Goal: Find specific page/section: Find specific page/section

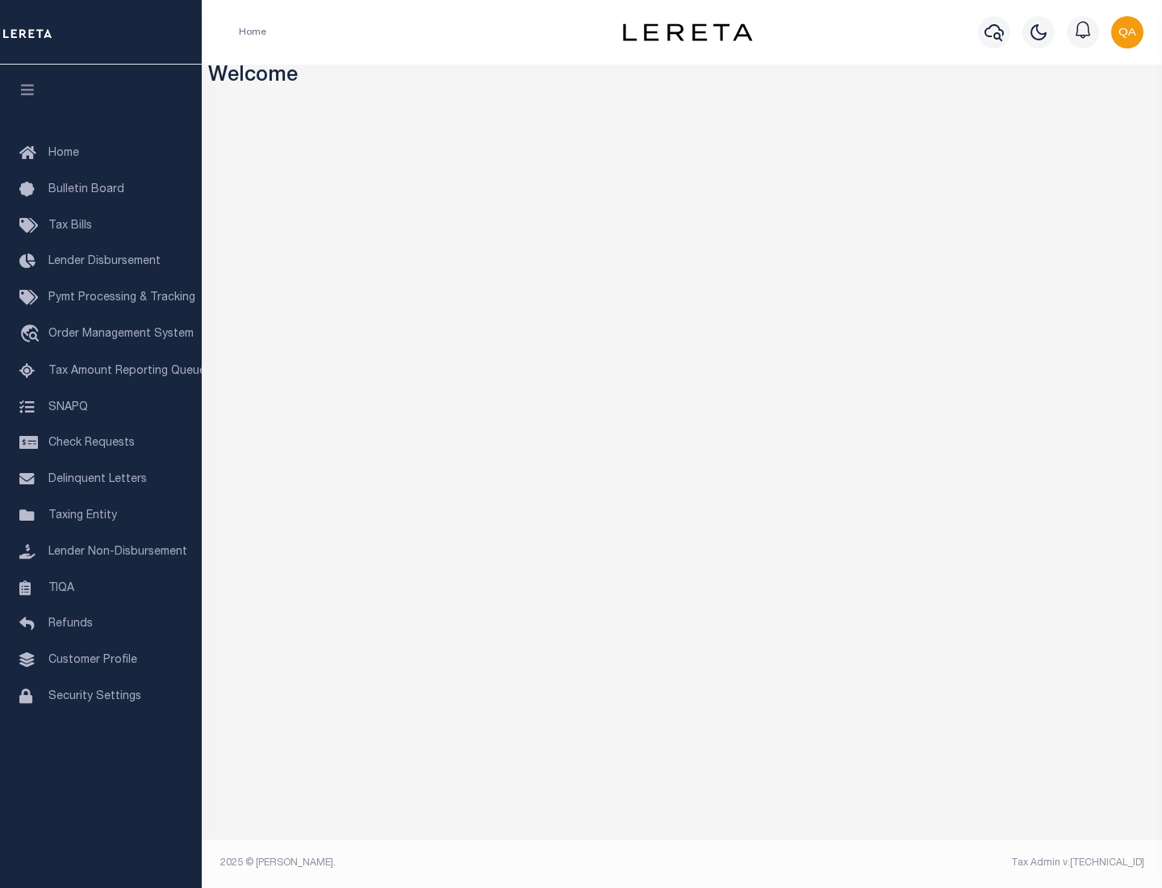
click at [101, 443] on span "Check Requests" at bounding box center [91, 442] width 86 height 11
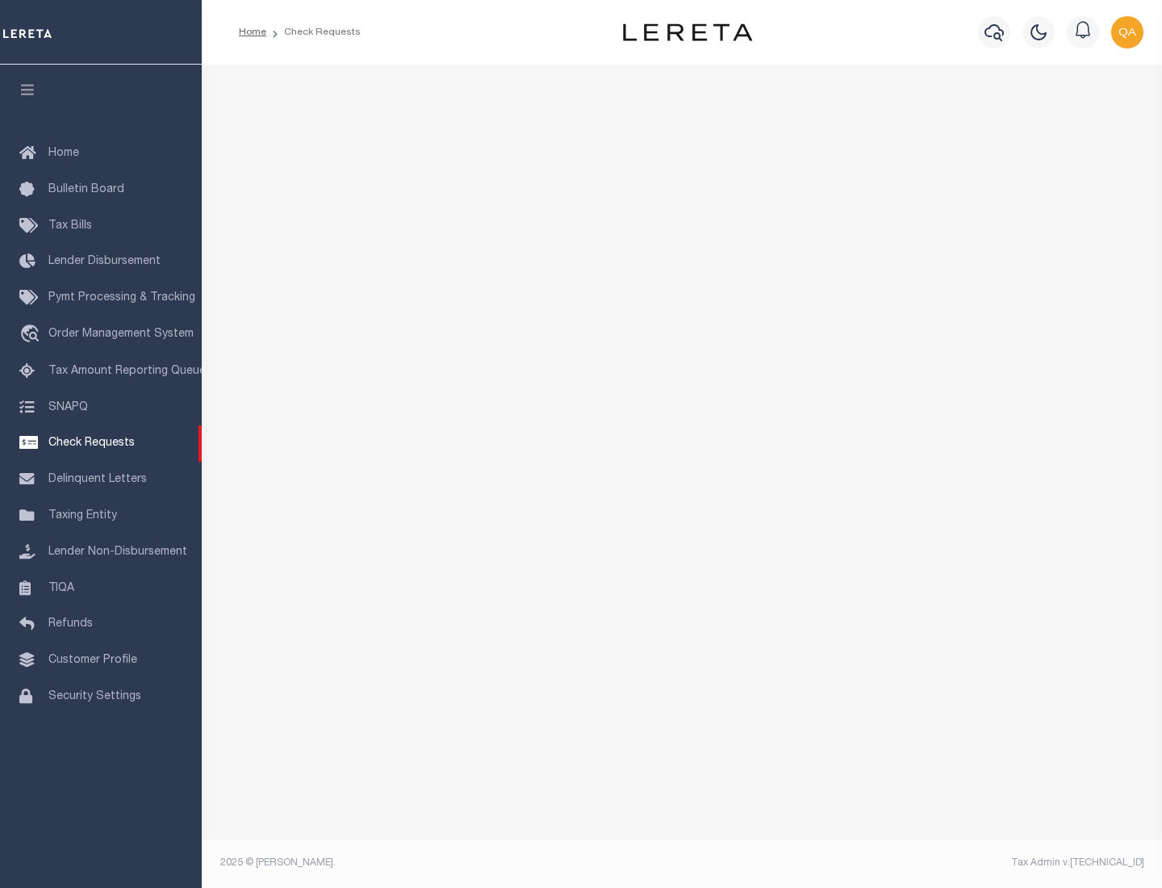
select select "50"
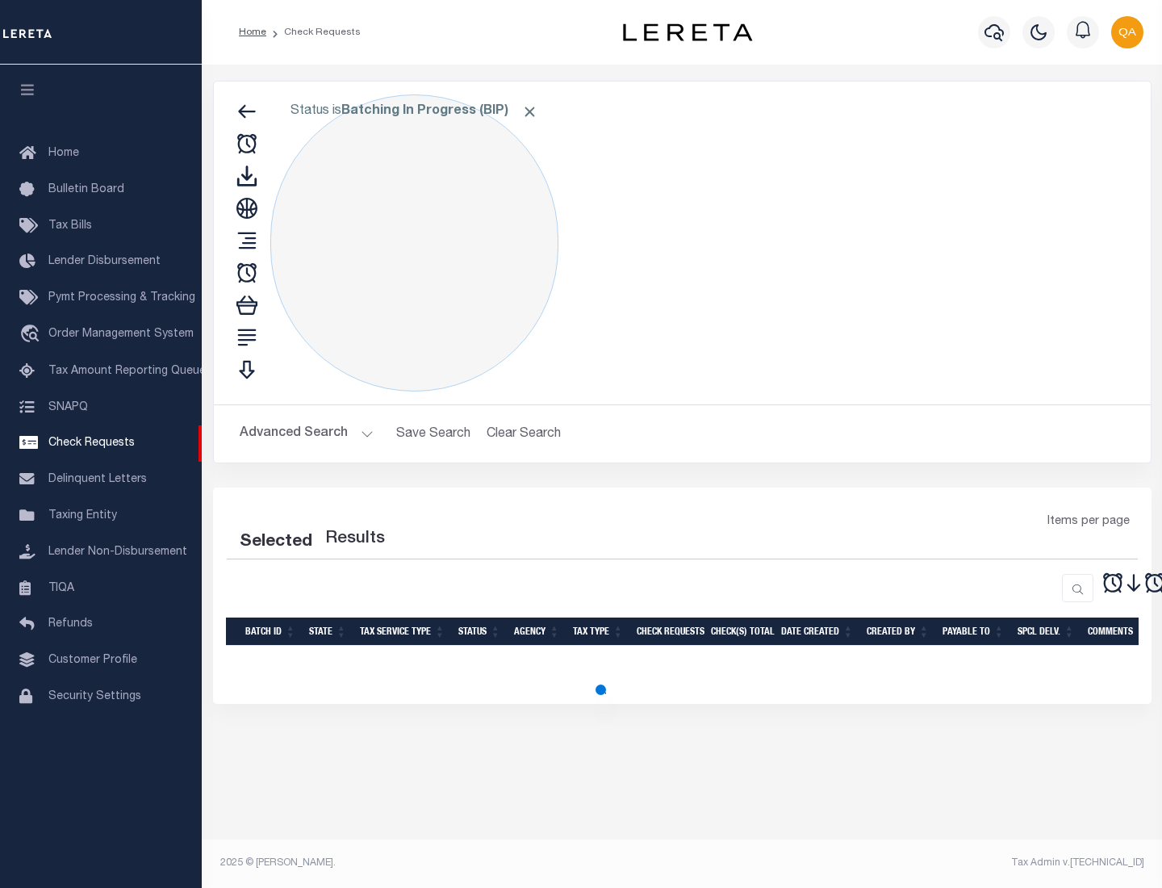
select select "50"
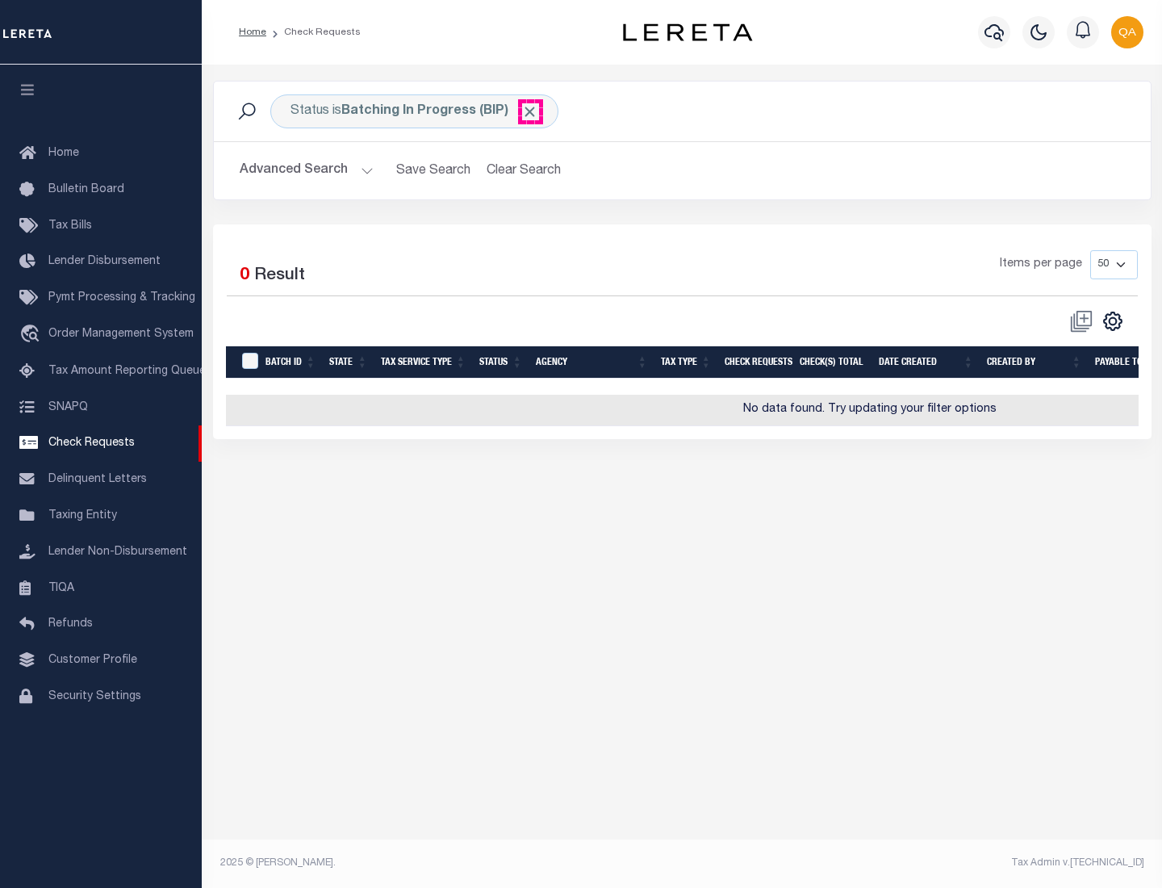
click at [530, 111] on span "Click to Remove" at bounding box center [529, 111] width 17 height 17
